Goal: Transaction & Acquisition: Download file/media

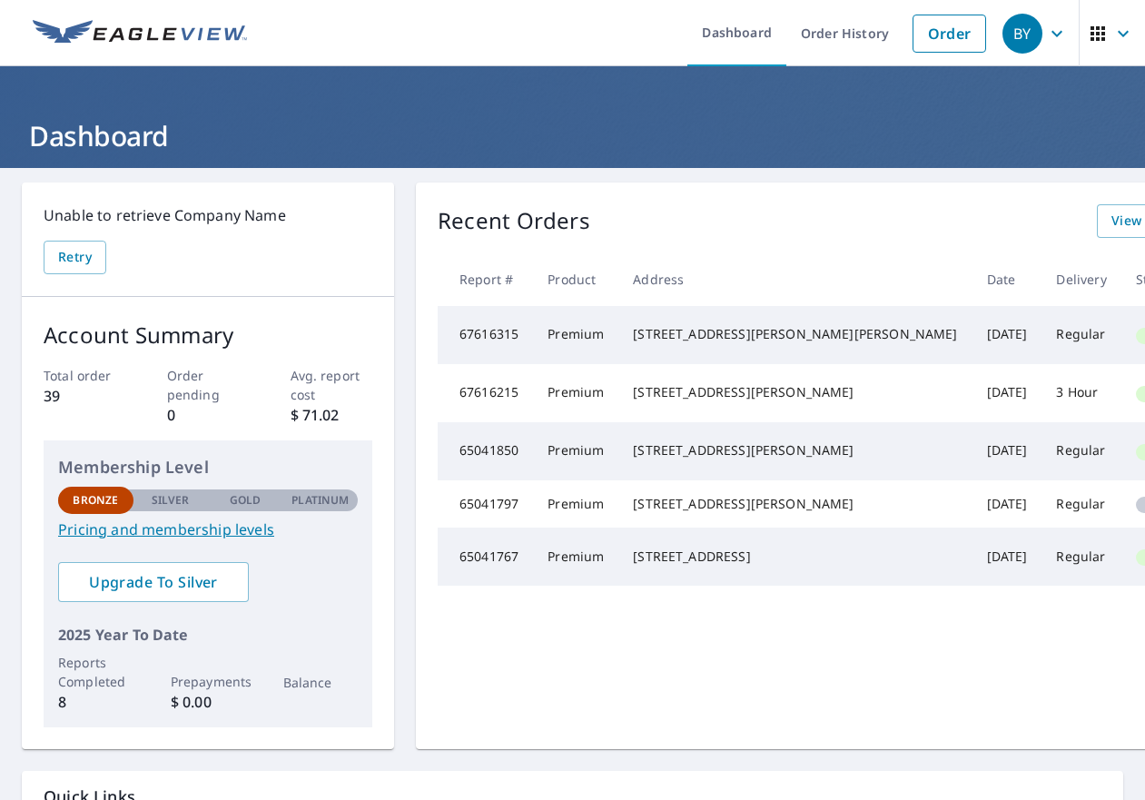
scroll to position [0, 59]
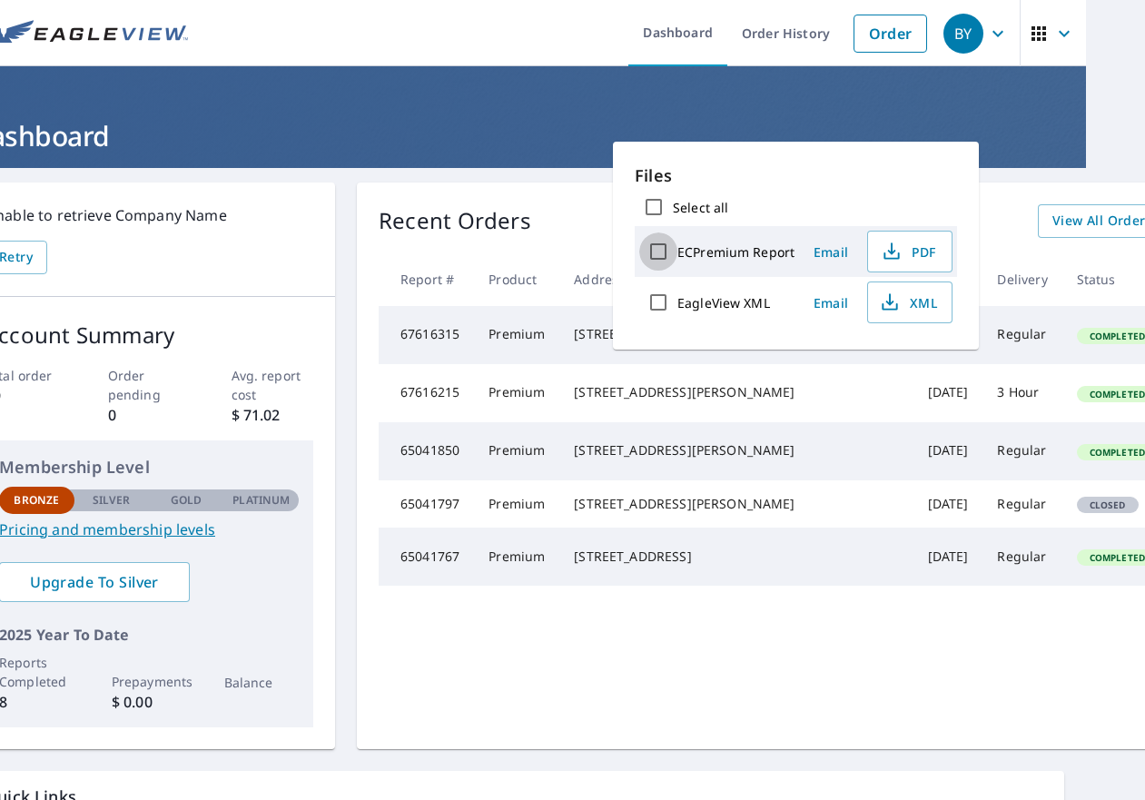
click at [661, 248] on input "ECPremium Report" at bounding box center [658, 252] width 38 height 38
checkbox input "true"
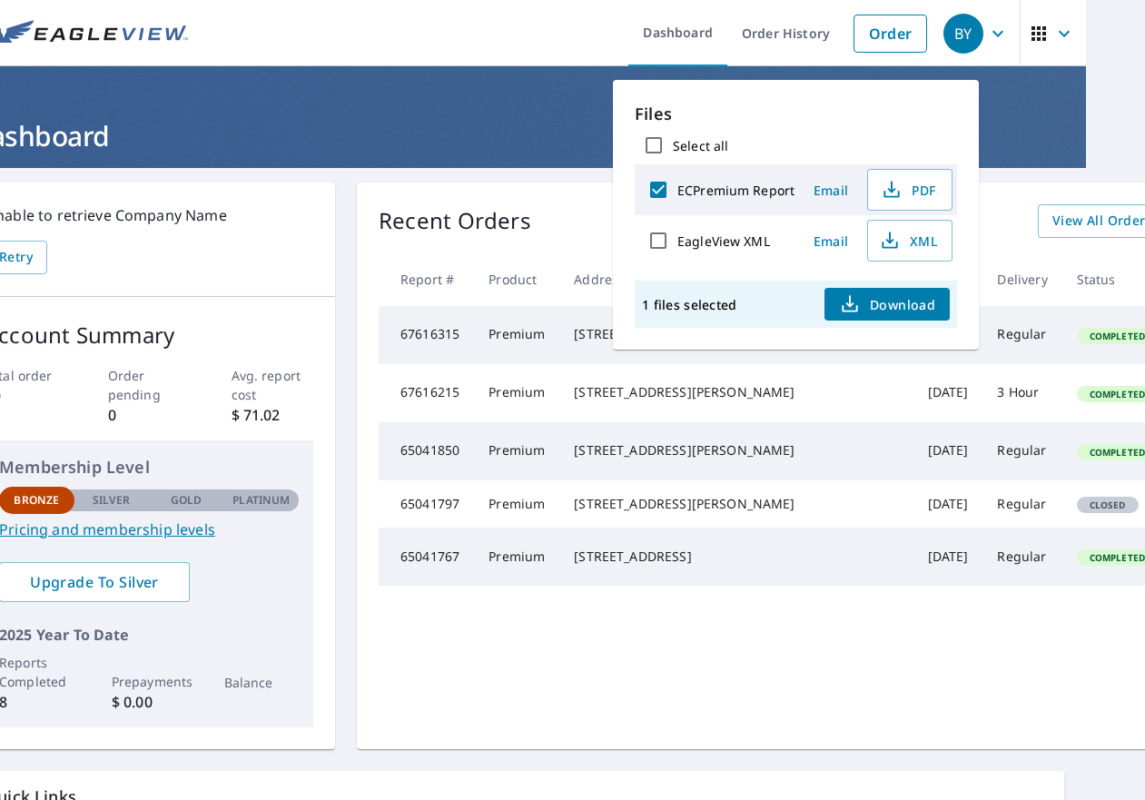
click at [890, 312] on span "Download" at bounding box center [887, 304] width 96 height 22
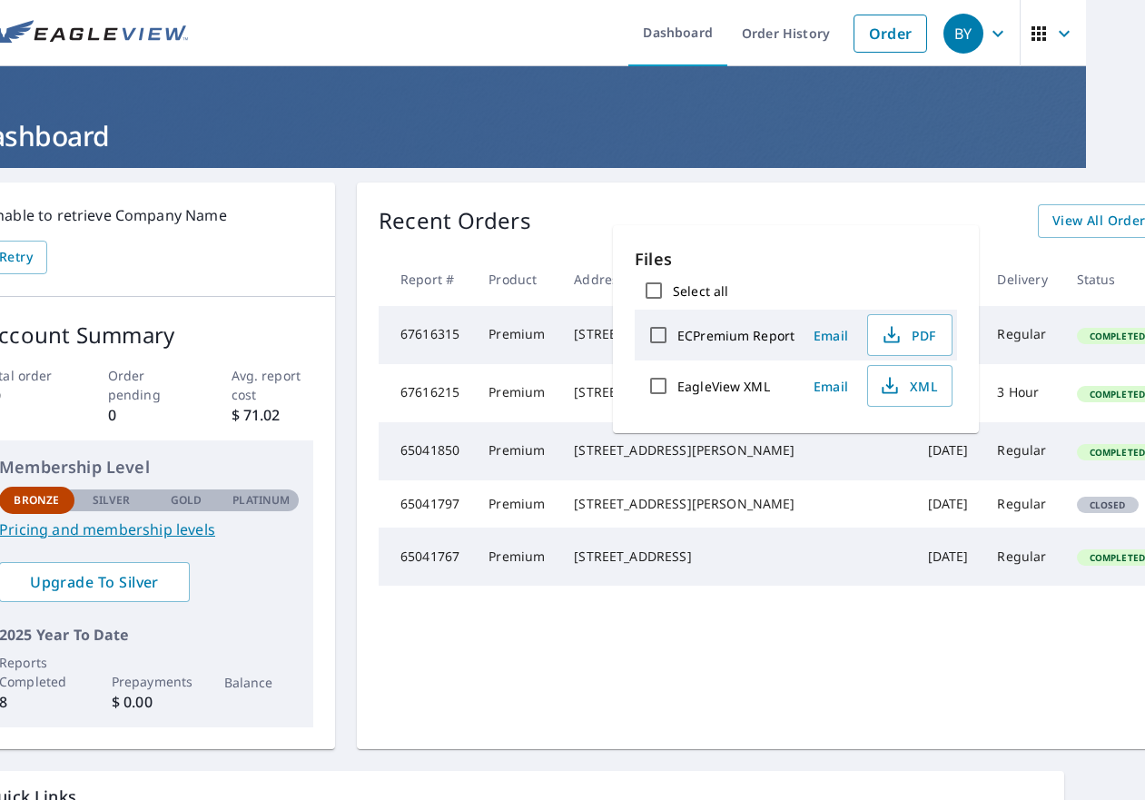
click at [660, 332] on input "ECPremium Report" at bounding box center [658, 335] width 38 height 38
checkbox input "true"
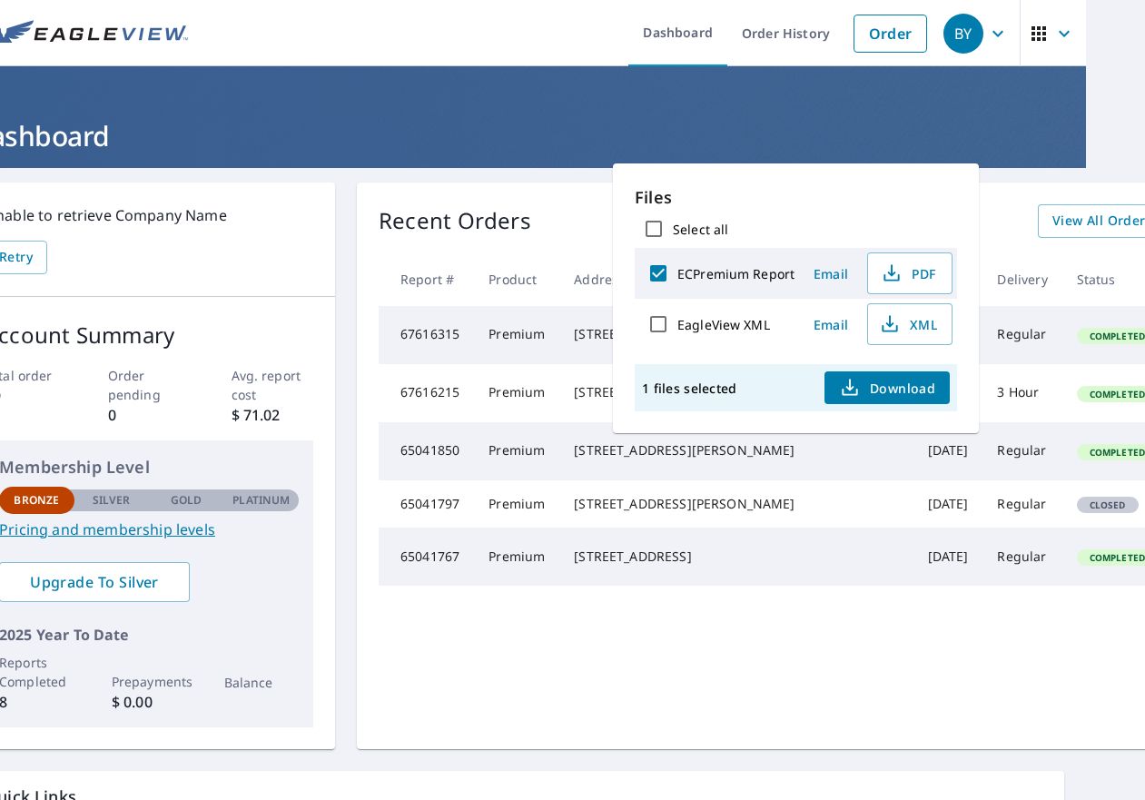
click at [902, 389] on span "Download" at bounding box center [887, 388] width 96 height 22
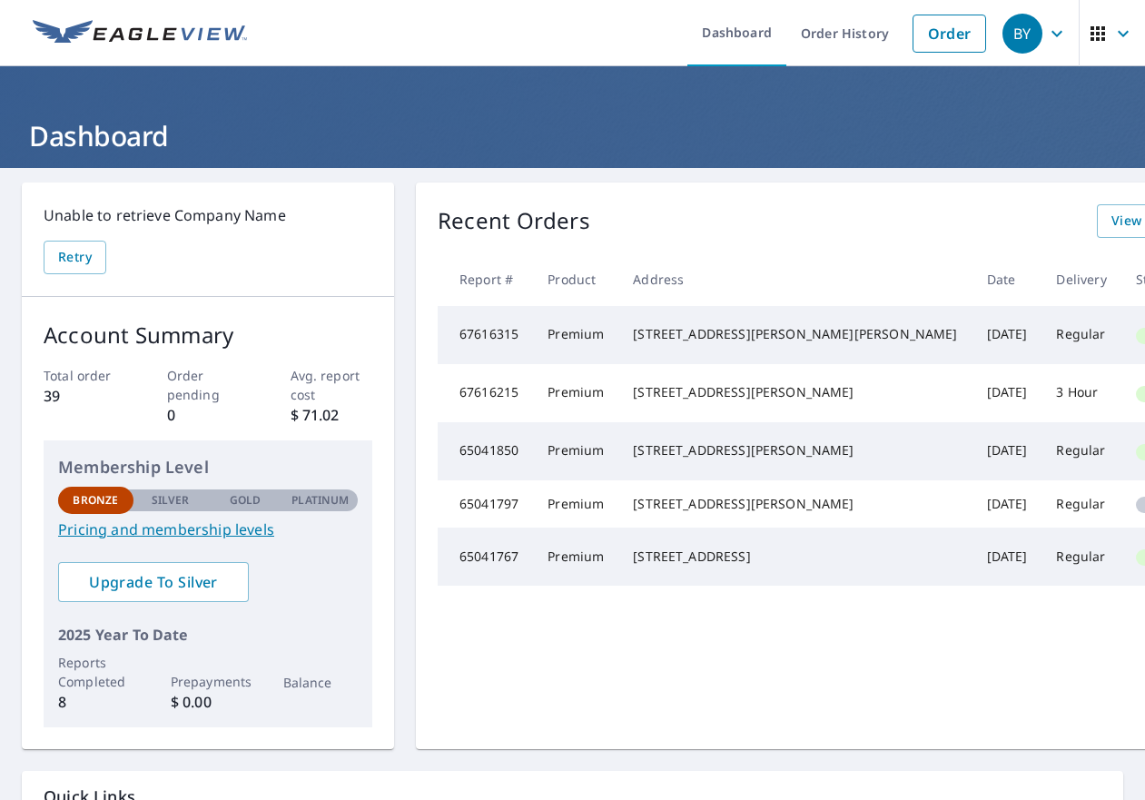
scroll to position [0, 59]
